Goal: Transaction & Acquisition: Purchase product/service

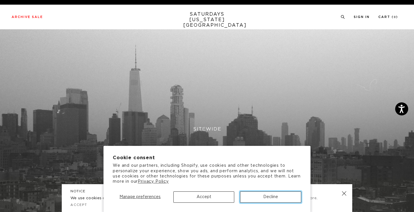
click at [260, 200] on button "Decline" at bounding box center [270, 197] width 61 height 11
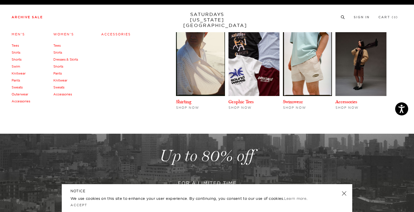
click at [64, 35] on link "Women's" at bounding box center [63, 34] width 21 height 4
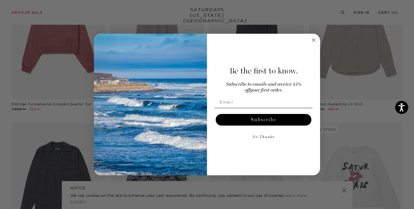
scroll to position [329, 0]
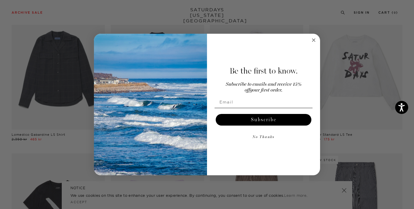
click at [314, 39] on circle "Close dialog" at bounding box center [314, 40] width 7 height 7
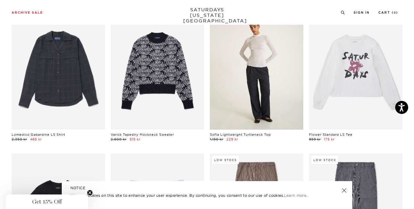
click at [244, 102] on link at bounding box center [256, 70] width 93 height 117
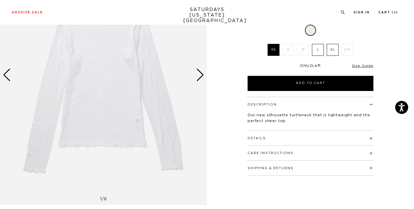
scroll to position [94, 0]
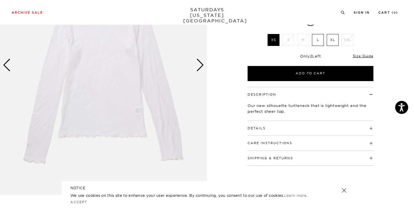
click at [199, 67] on div "Next slide" at bounding box center [201, 65] width 8 height 13
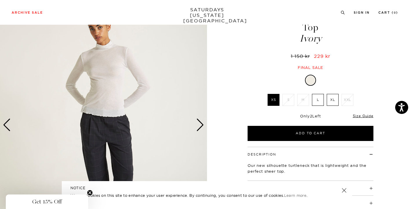
scroll to position [31, 3]
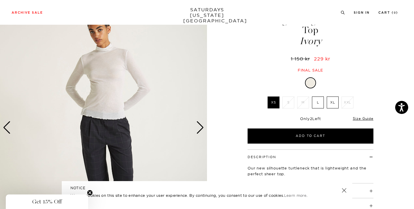
click at [197, 129] on div "Next slide" at bounding box center [201, 127] width 8 height 13
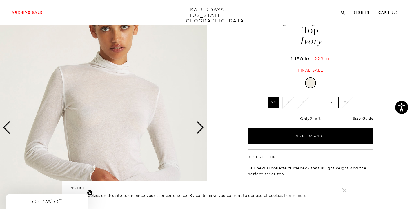
click at [197, 129] on div "Next slide" at bounding box center [201, 127] width 8 height 13
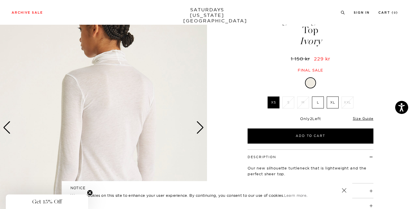
click at [197, 130] on div "Next slide" at bounding box center [201, 127] width 8 height 13
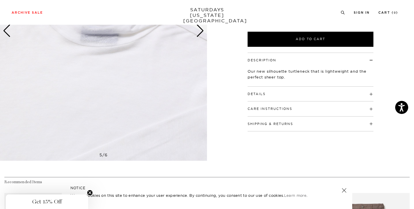
scroll to position [132, 3]
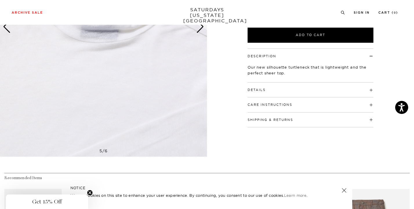
click at [260, 94] on div "Details 78% Tencel / 22% Wool Ruched detail at hem, sleeves, and neckline Model…" at bounding box center [311, 89] width 126 height 15
click at [261, 101] on h4 "Care Instructions" at bounding box center [311, 102] width 126 height 10
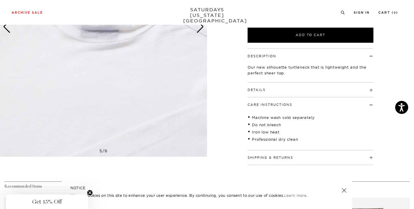
click at [261, 101] on h4 "Care Instructions" at bounding box center [311, 102] width 126 height 10
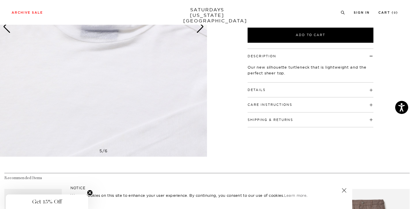
click at [265, 86] on h4 "Details" at bounding box center [311, 87] width 126 height 10
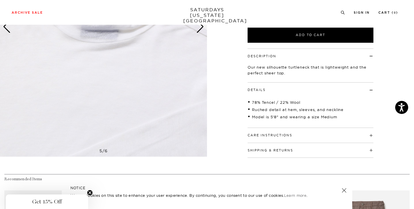
click at [261, 87] on h4 "Details" at bounding box center [311, 87] width 126 height 10
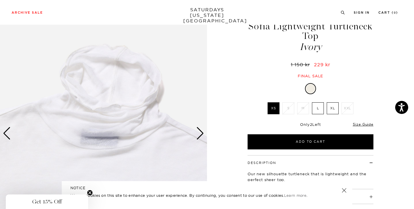
scroll to position [24, 3]
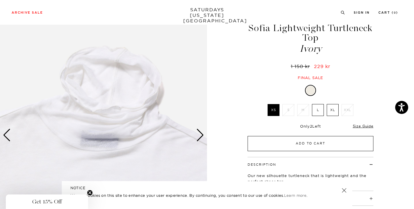
click at [257, 139] on button "Add to Cart" at bounding box center [311, 143] width 126 height 15
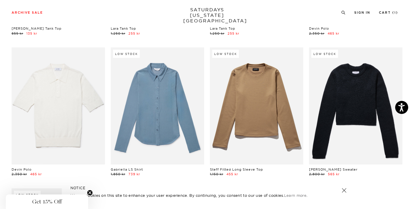
scroll to position [1137, 3]
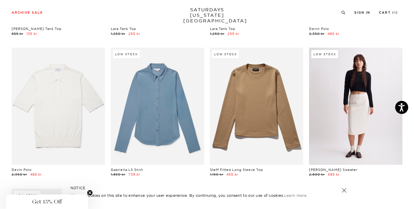
click at [337, 84] on link at bounding box center [355, 106] width 93 height 117
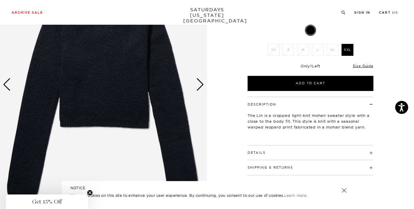
scroll to position [74, 3]
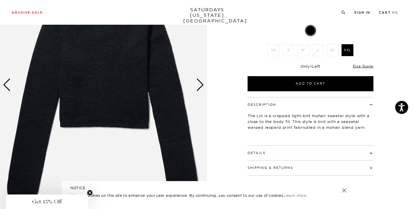
click at [201, 84] on img at bounding box center [103, 84] width 207 height 259
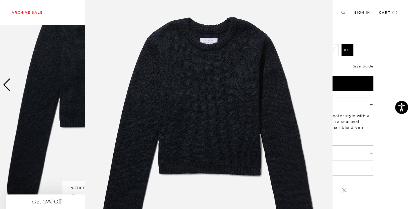
scroll to position [22, 0]
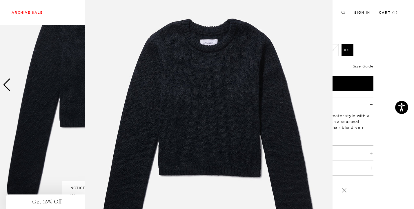
click at [364, 45] on figure at bounding box center [207, 104] width 414 height 209
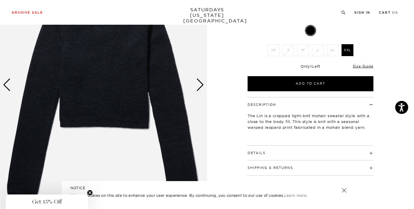
click at [197, 89] on div "Next slide" at bounding box center [201, 84] width 8 height 13
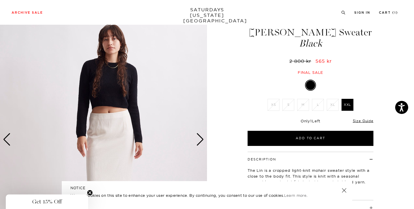
scroll to position [19, 3]
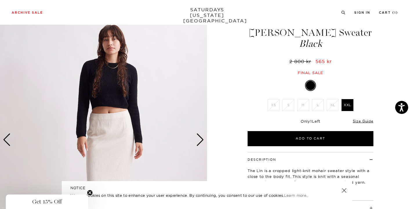
click at [197, 145] on div "Next slide" at bounding box center [201, 139] width 8 height 13
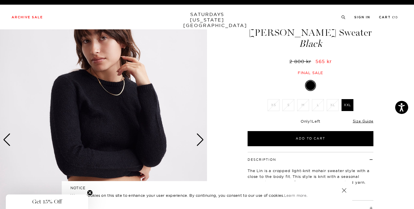
scroll to position [0, 3]
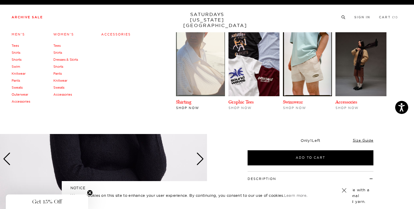
click at [213, 86] on img at bounding box center [200, 64] width 49 height 64
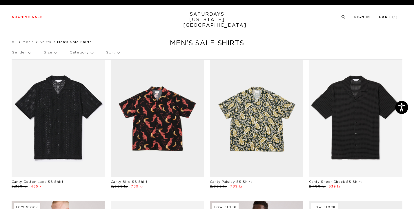
click at [15, 39] on li "All" at bounding box center [17, 42] width 11 height 6
click at [15, 41] on link "All" at bounding box center [14, 41] width 5 height 3
